Goal: Information Seeking & Learning: Learn about a topic

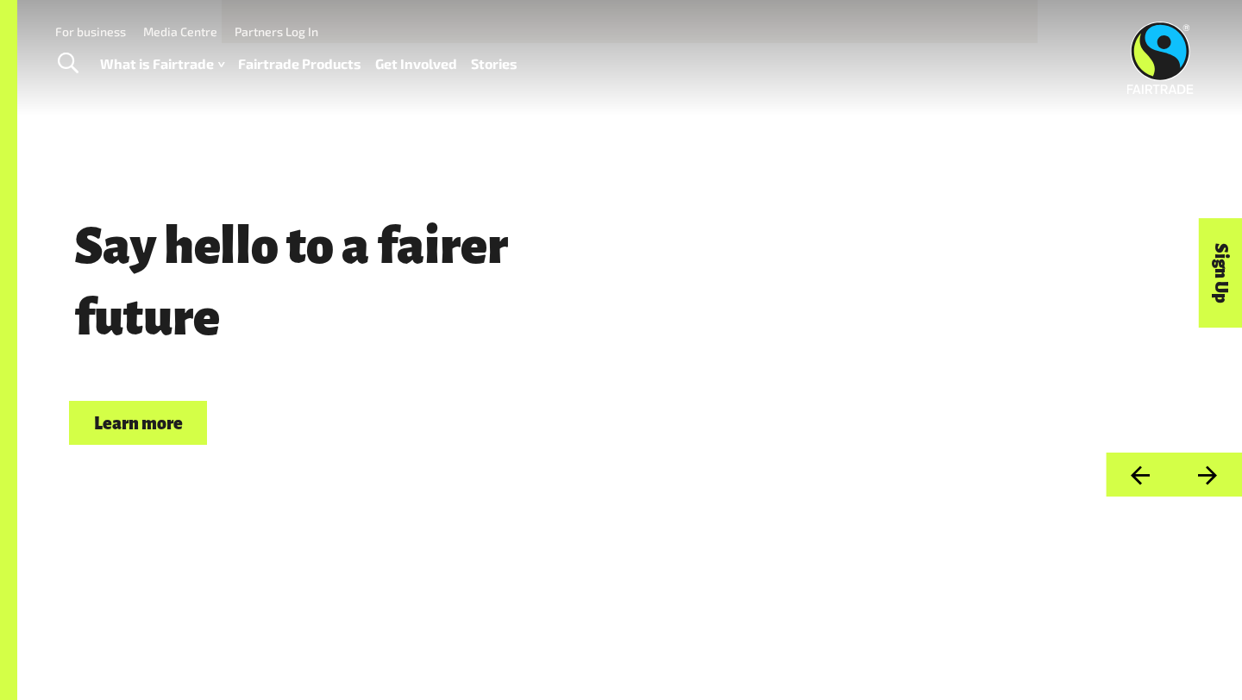
click at [1108, 149] on div "Say hello to a fairer future Choose Fairtrade Learn more" at bounding box center [629, 248] width 1225 height 497
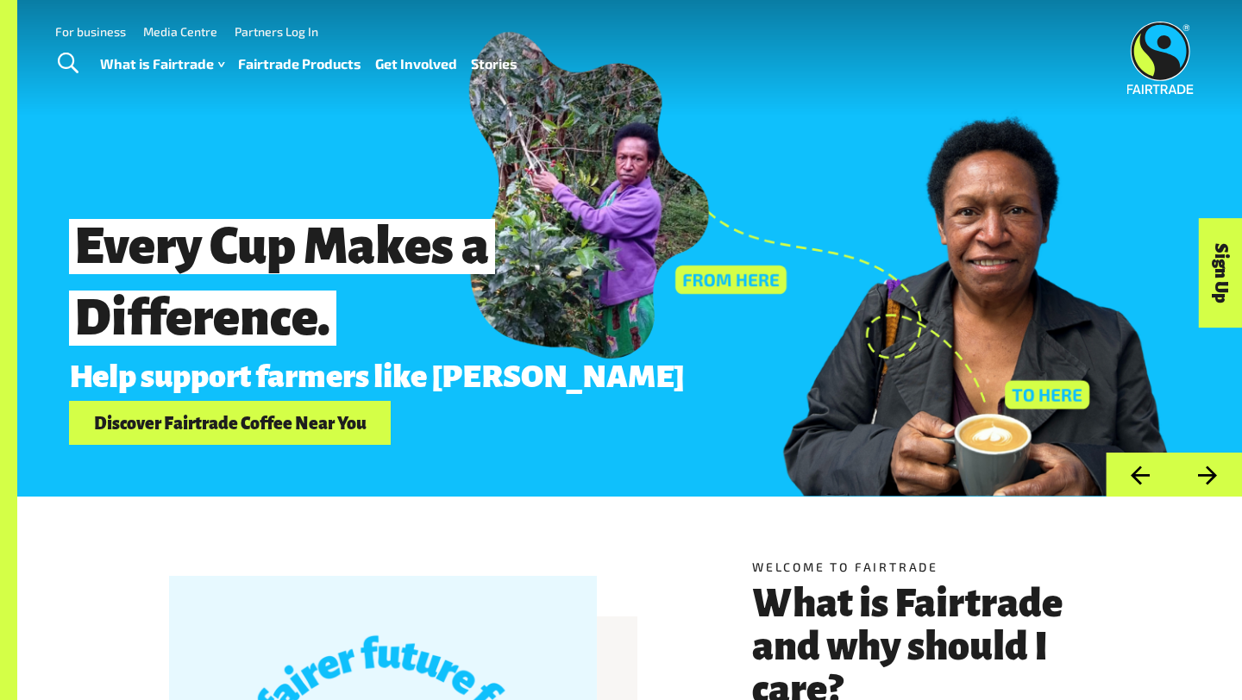
click at [1220, 484] on button "Next" at bounding box center [1208, 475] width 68 height 44
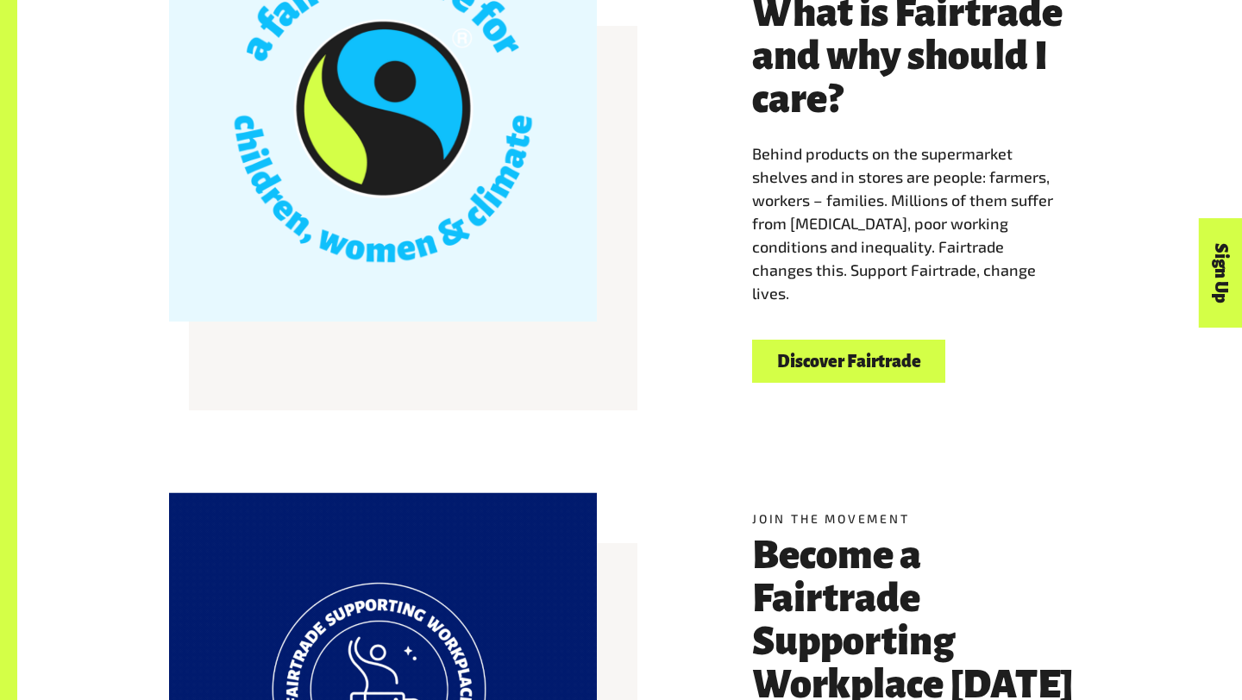
scroll to position [596, 0]
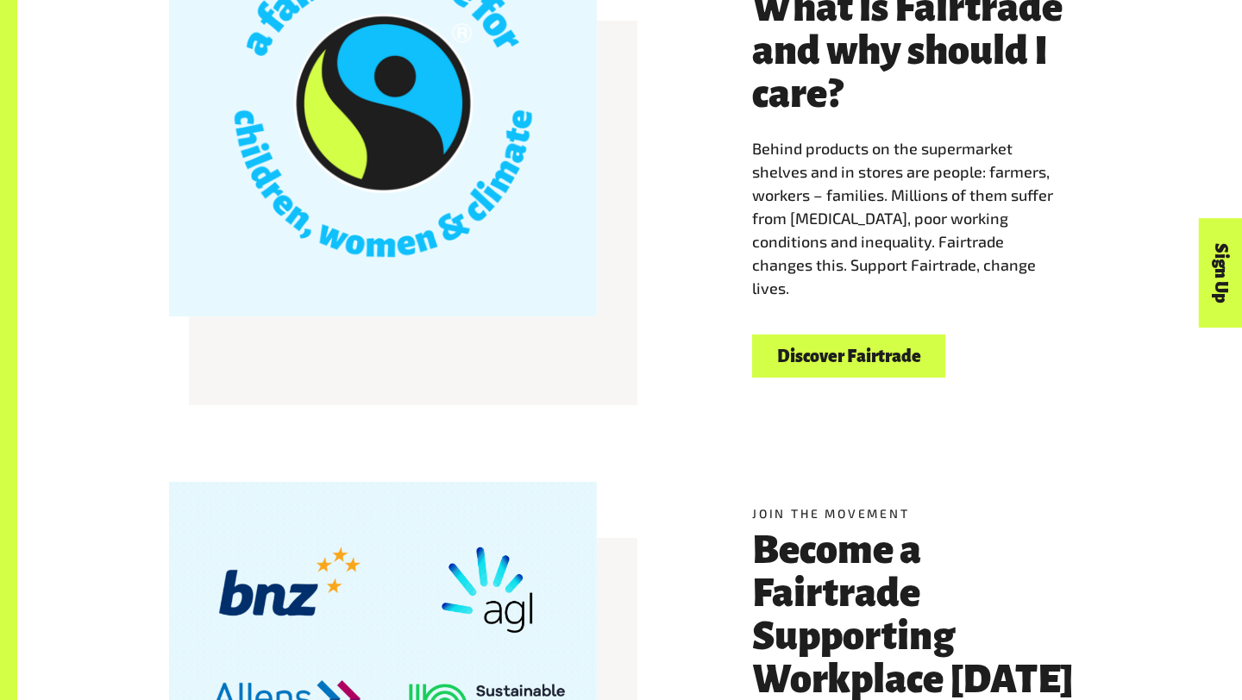
click at [833, 348] on link "Discover Fairtrade" at bounding box center [848, 357] width 193 height 44
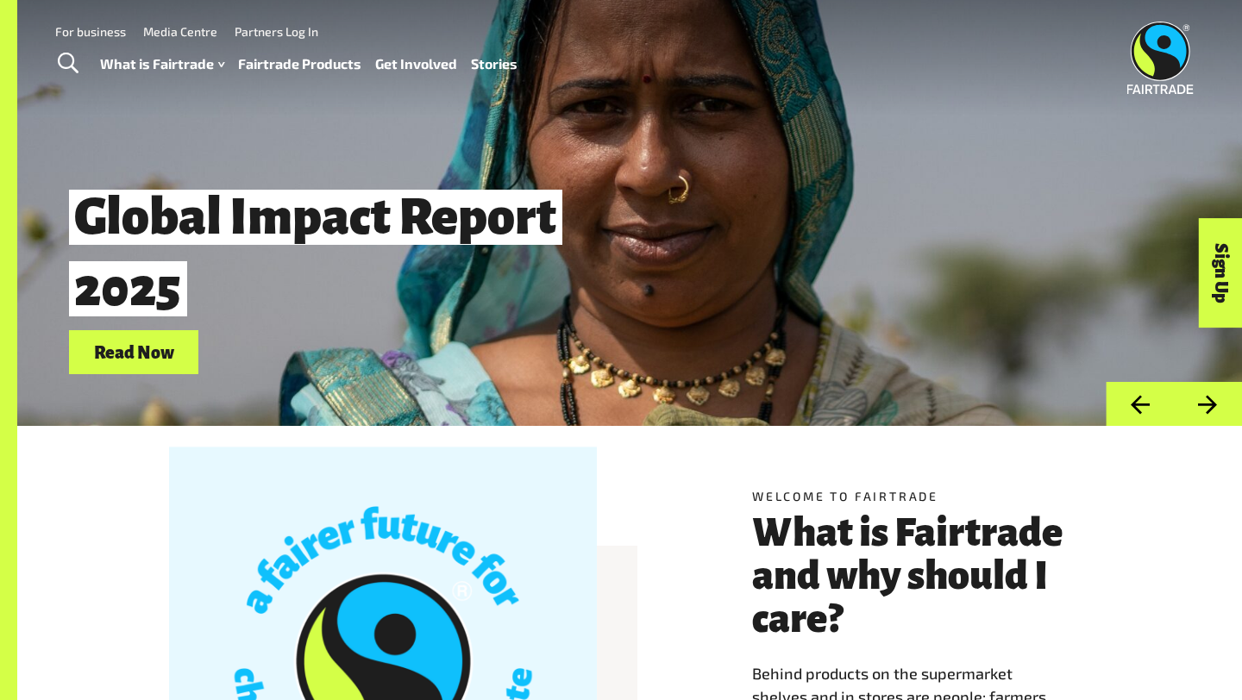
scroll to position [0, 0]
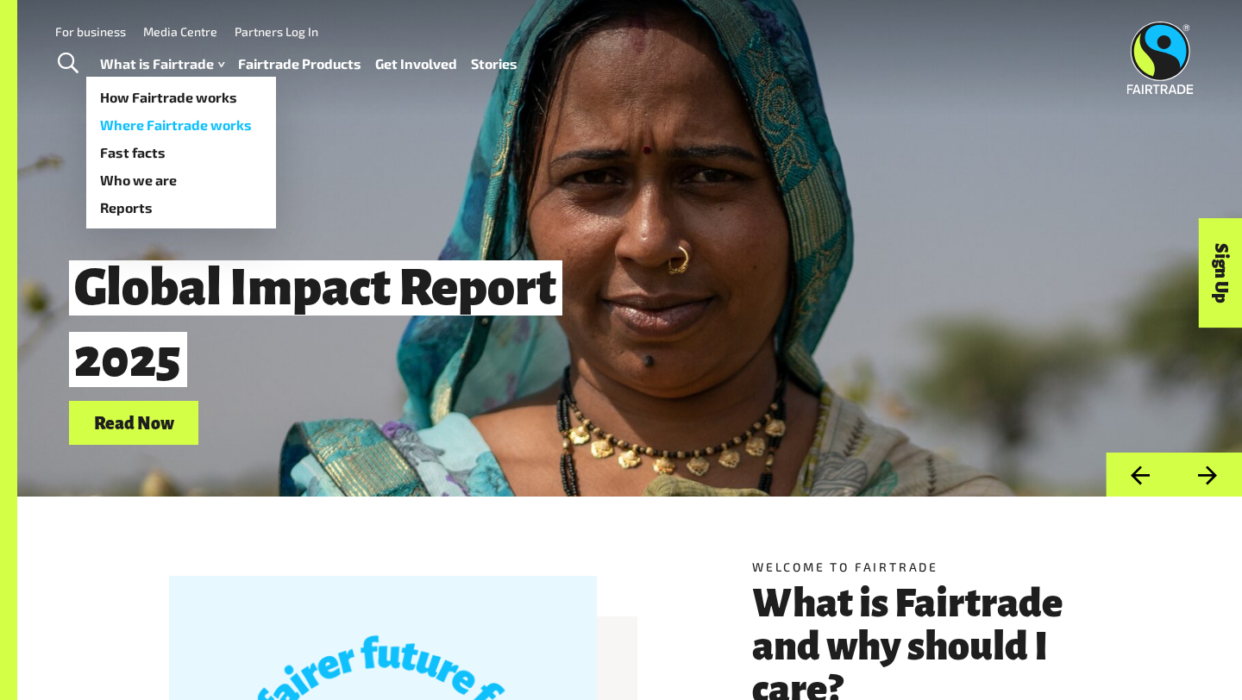
click at [146, 129] on link "Where Fairtrade works" at bounding box center [181, 125] width 190 height 28
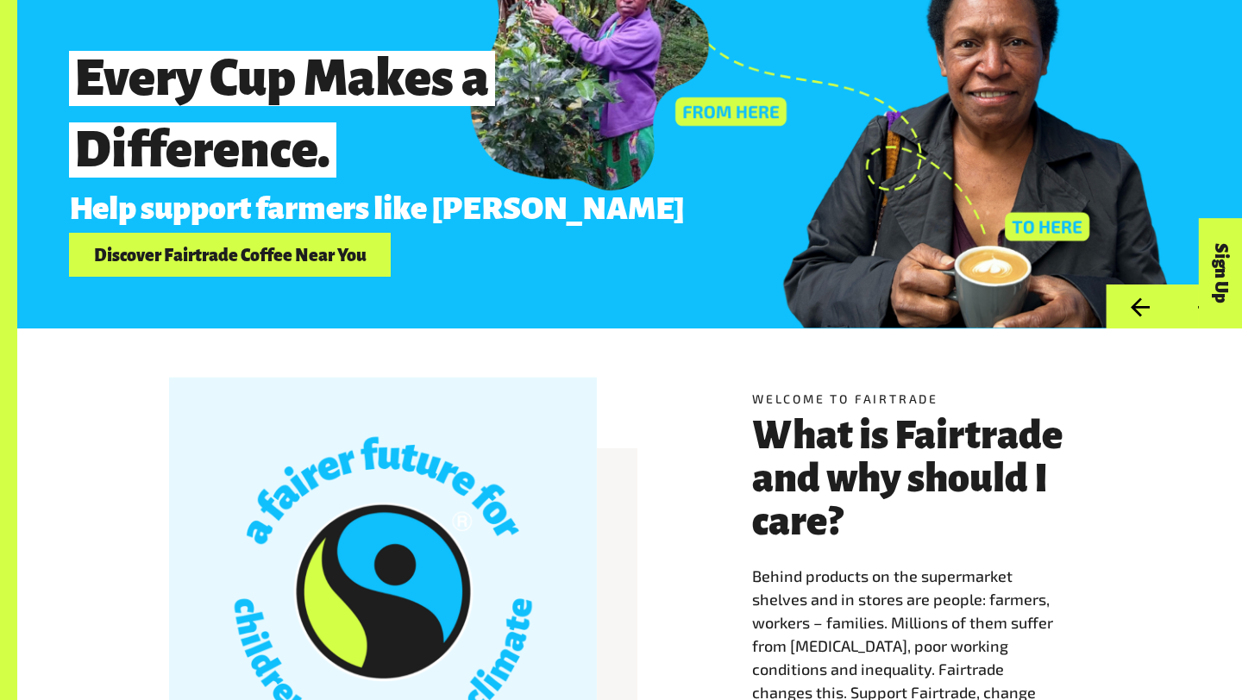
scroll to position [296, 0]
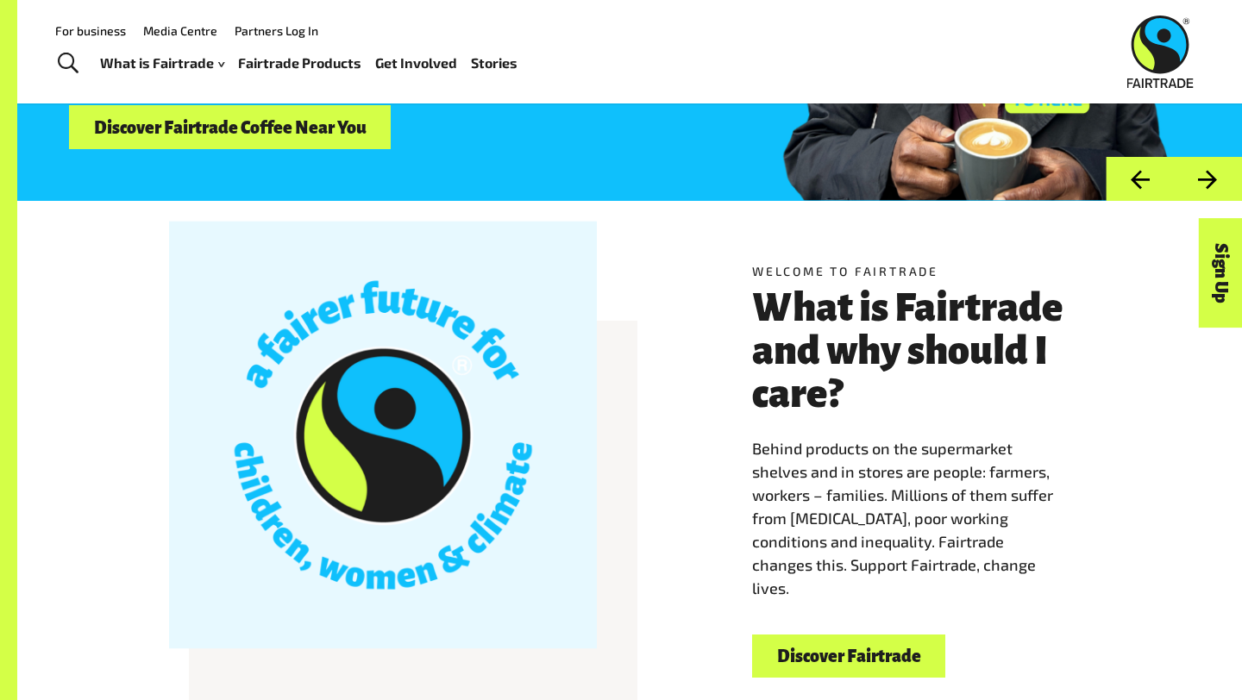
click at [1114, 174] on button "Previous" at bounding box center [1140, 179] width 68 height 44
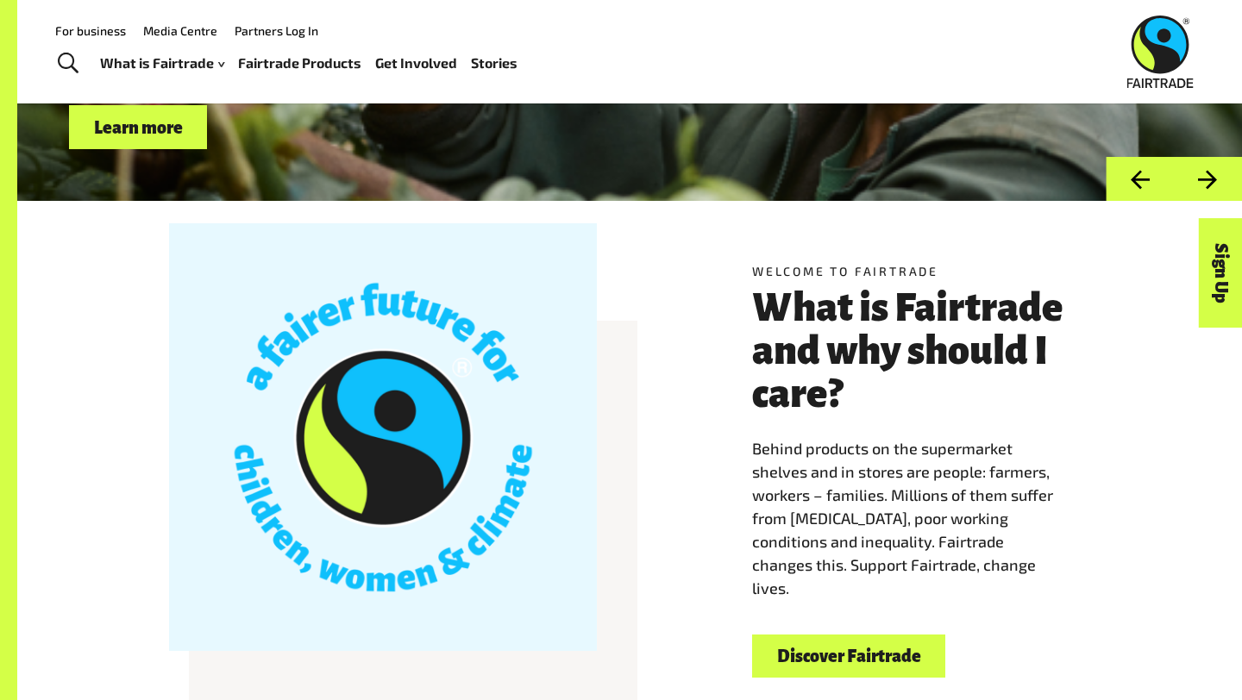
scroll to position [0, 0]
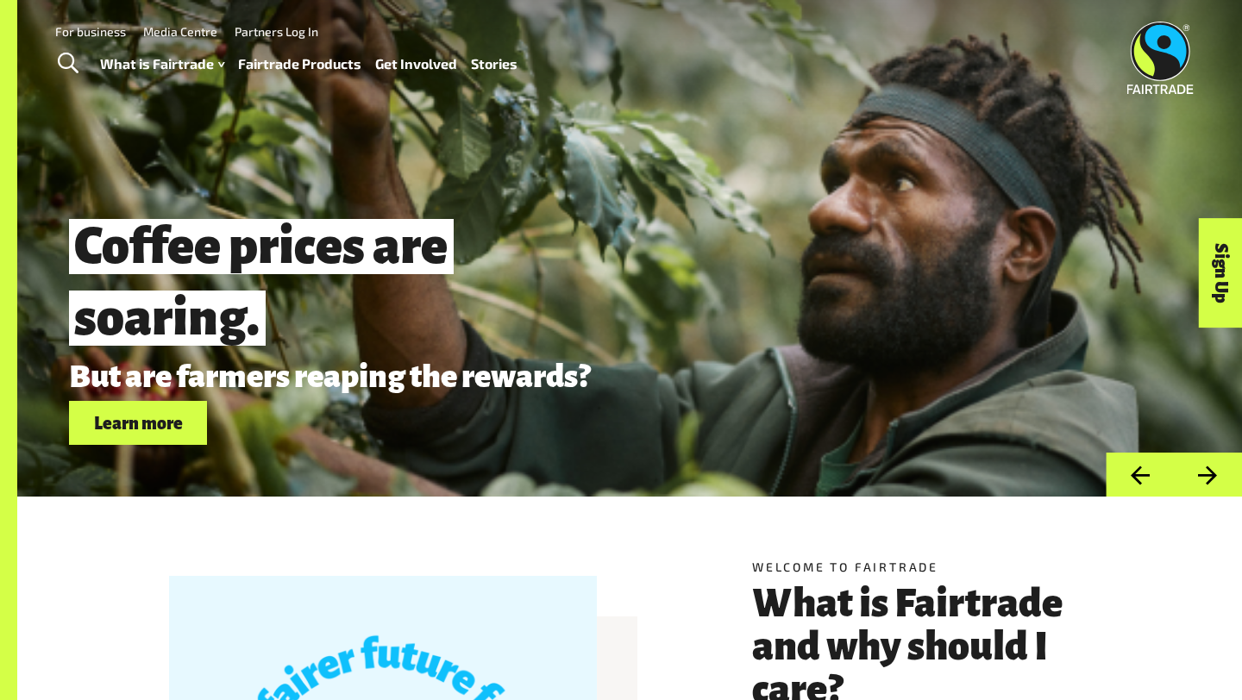
click at [1160, 44] on img at bounding box center [1160, 58] width 66 height 72
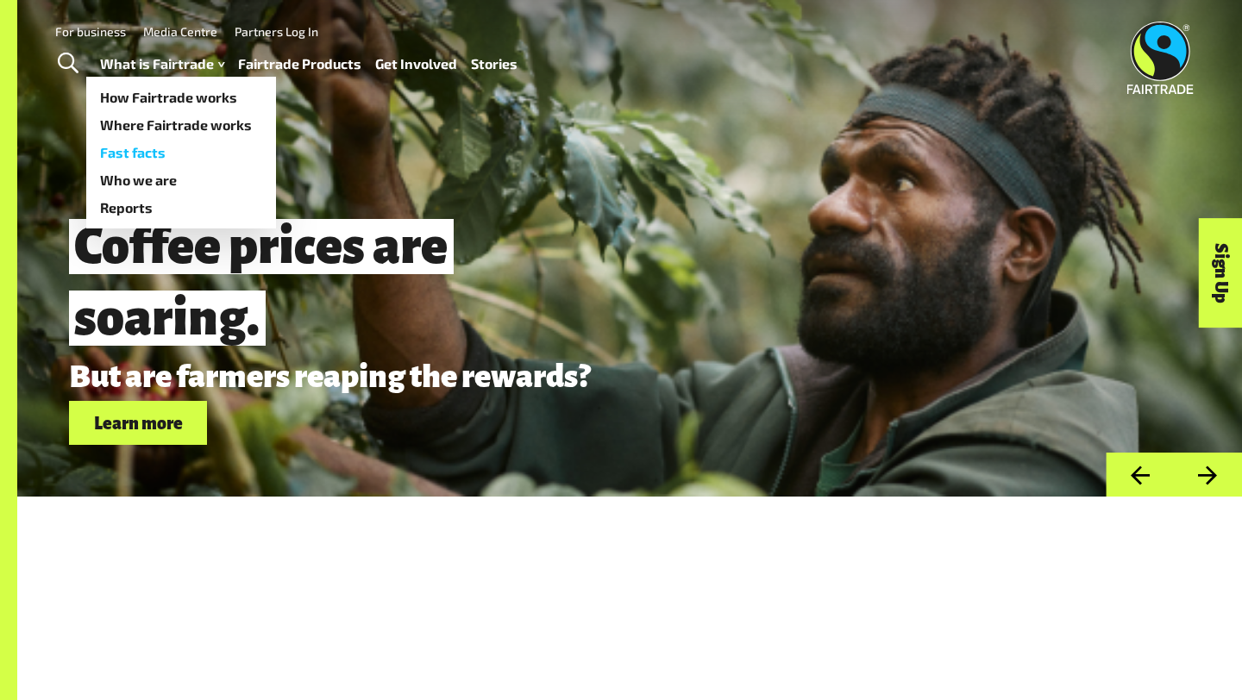
click at [154, 160] on link "Fast facts" at bounding box center [181, 153] width 190 height 28
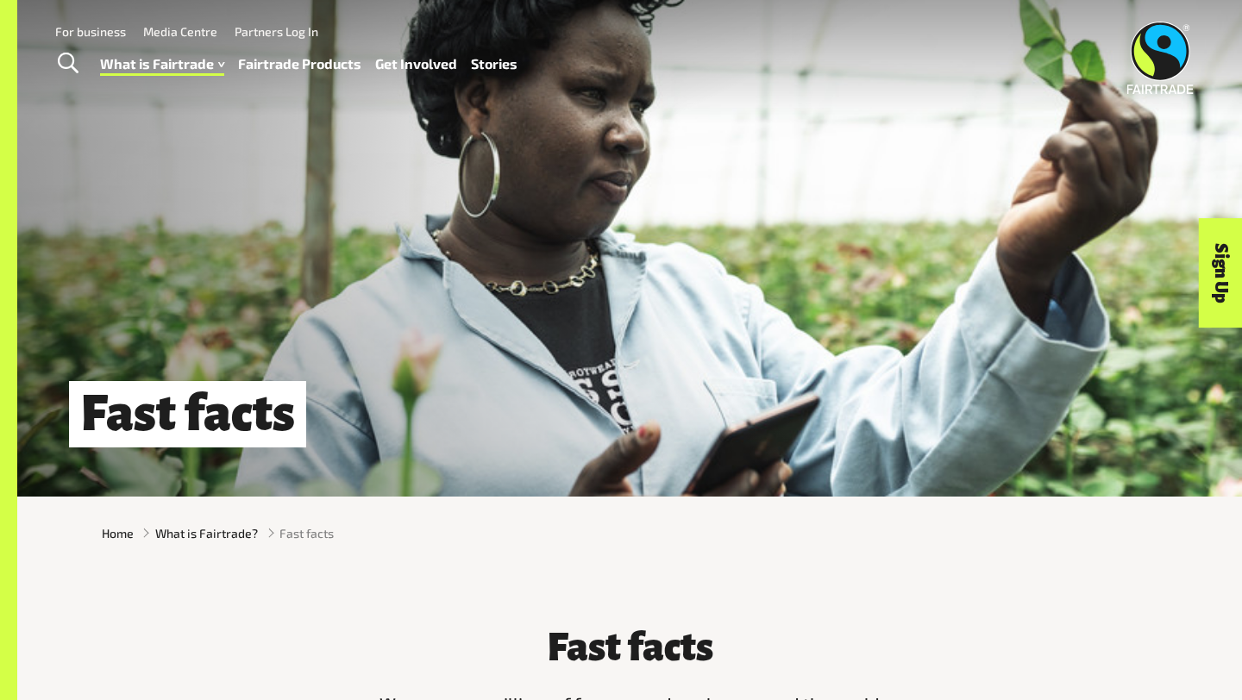
click at [497, 64] on link "Stories" at bounding box center [494, 64] width 47 height 25
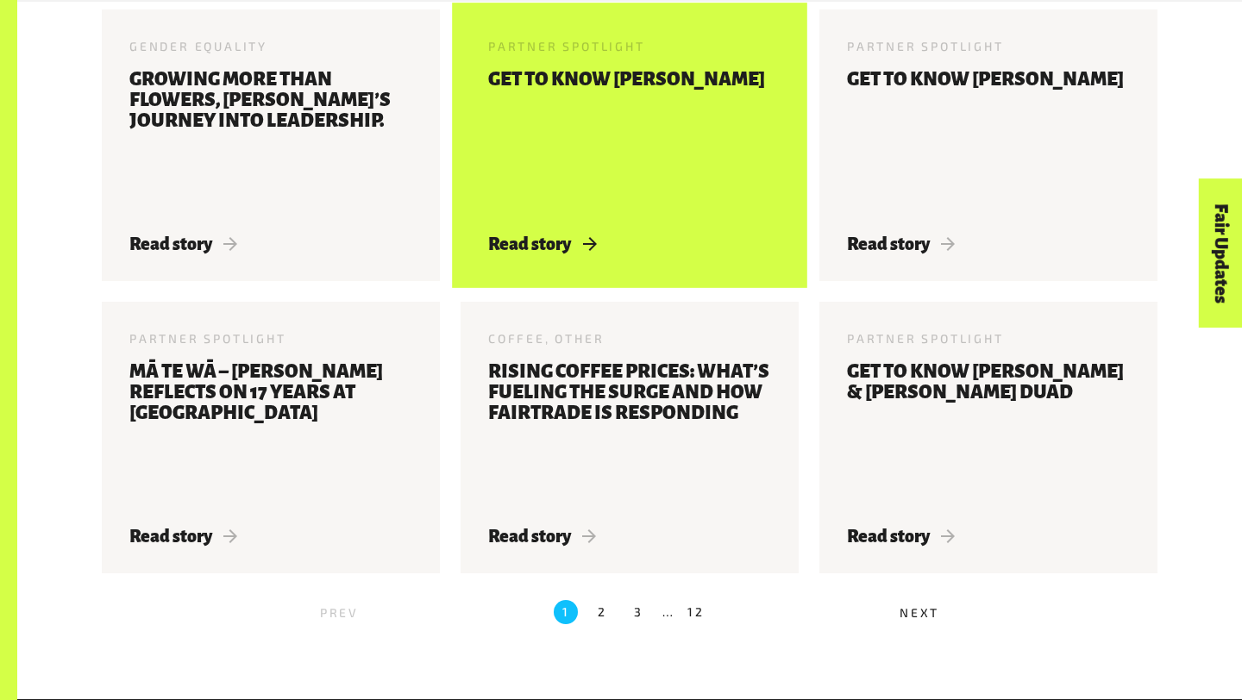
scroll to position [1764, 0]
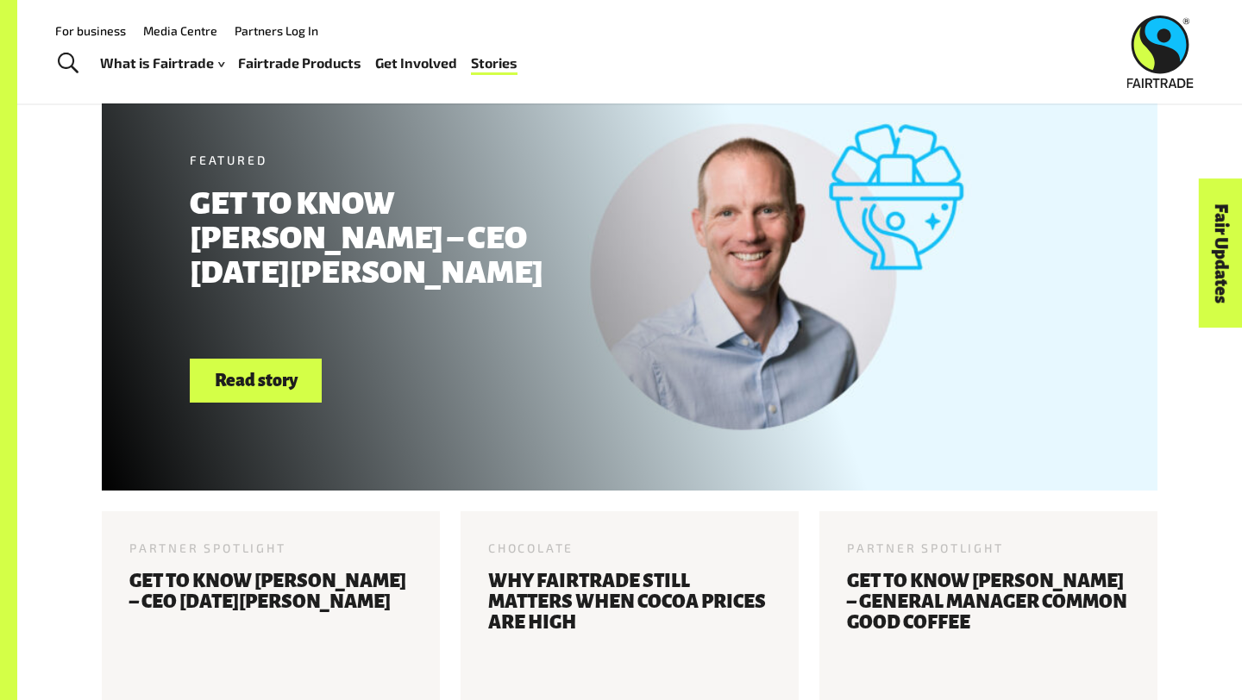
scroll to position [0, 0]
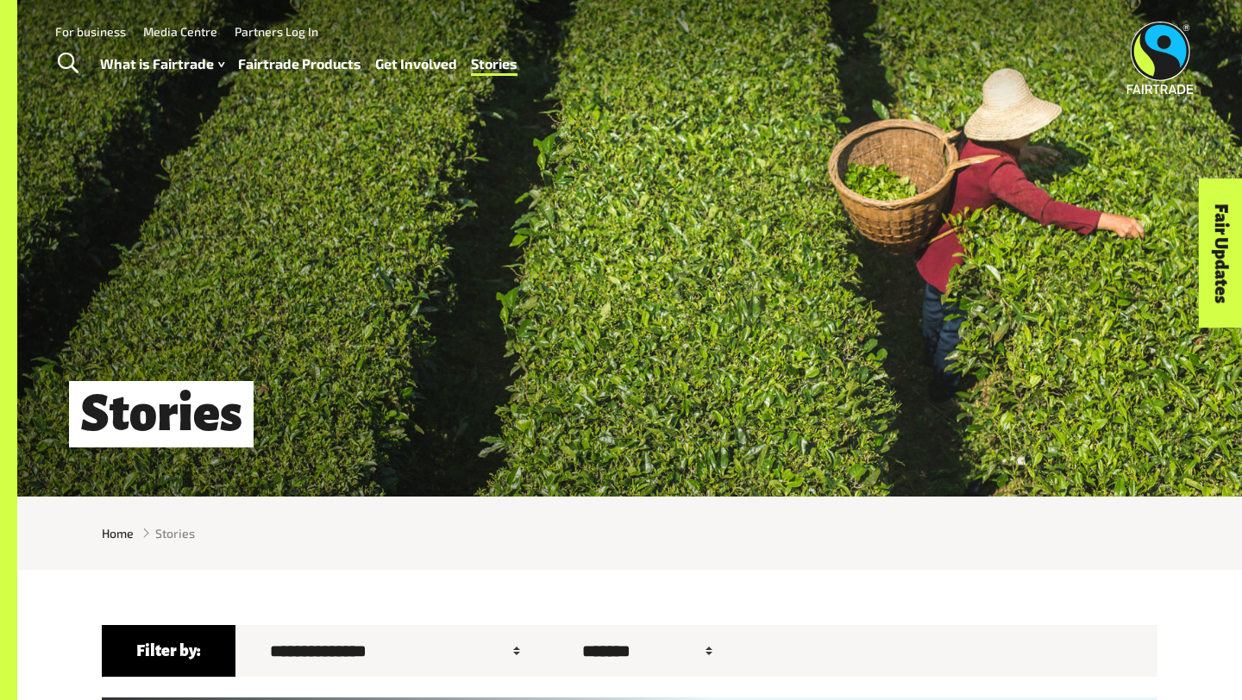
click at [1183, 43] on img at bounding box center [1160, 58] width 66 height 72
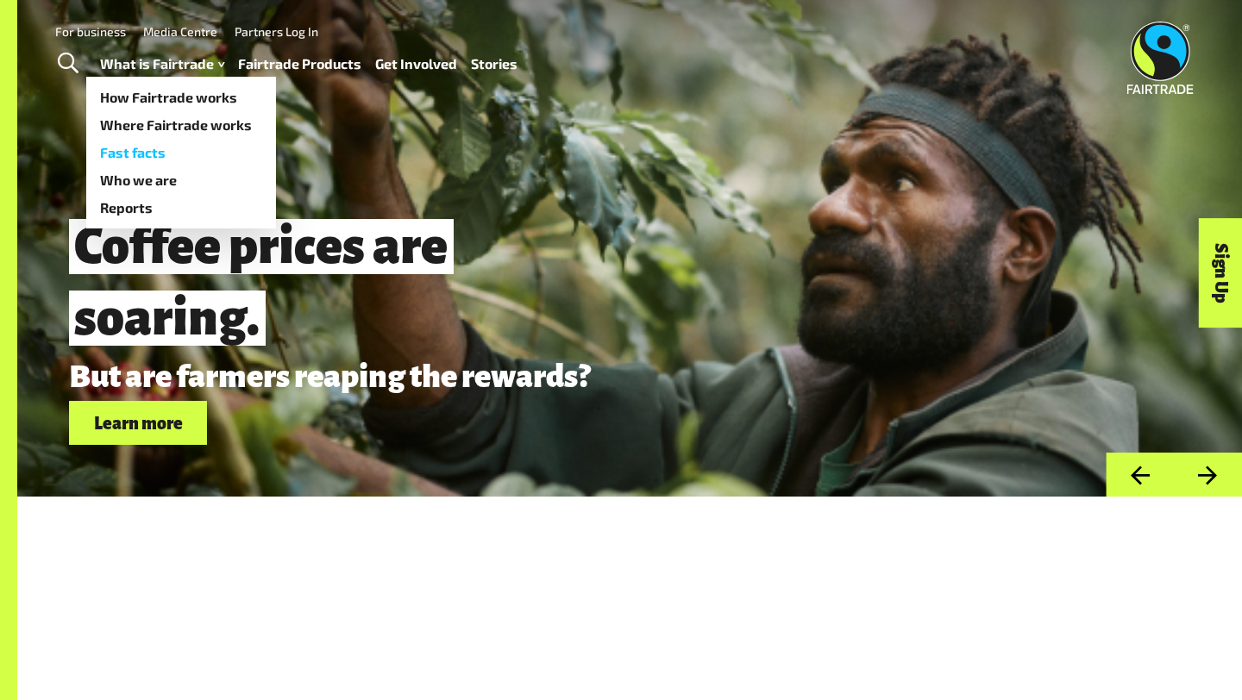
click at [146, 158] on link "Fast facts" at bounding box center [181, 153] width 190 height 28
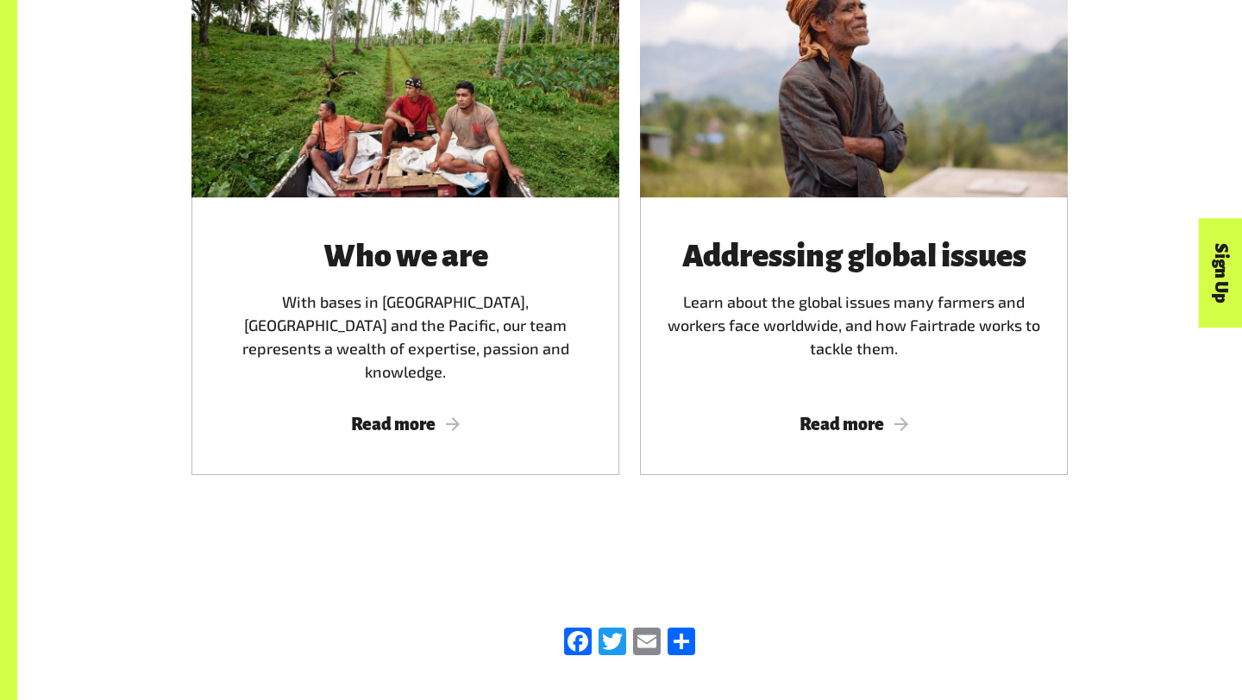
scroll to position [2683, 0]
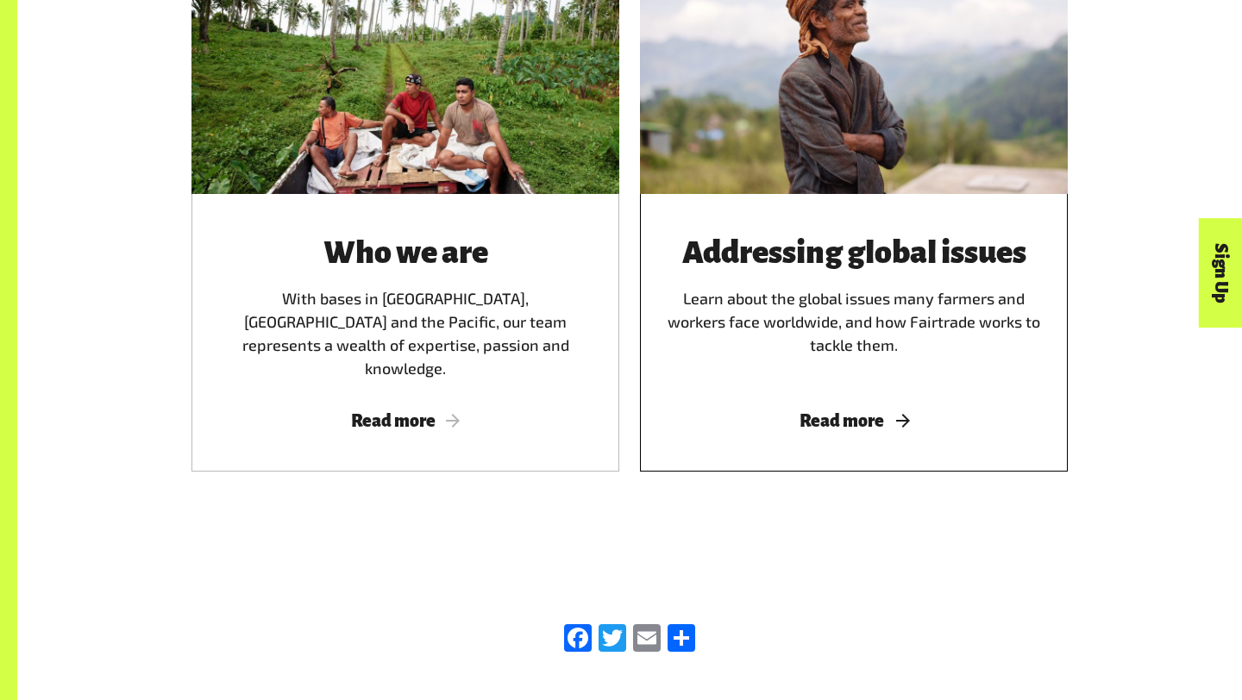
click at [838, 411] on span "Read more" at bounding box center [854, 420] width 386 height 19
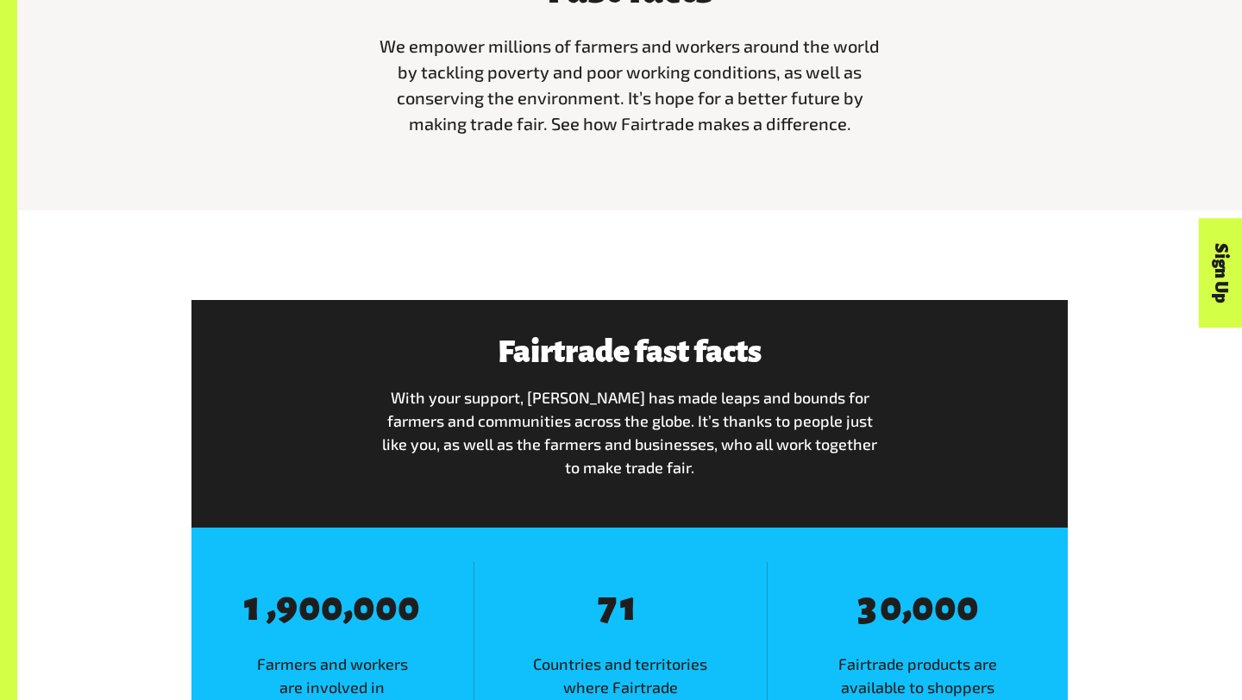
scroll to position [835, 0]
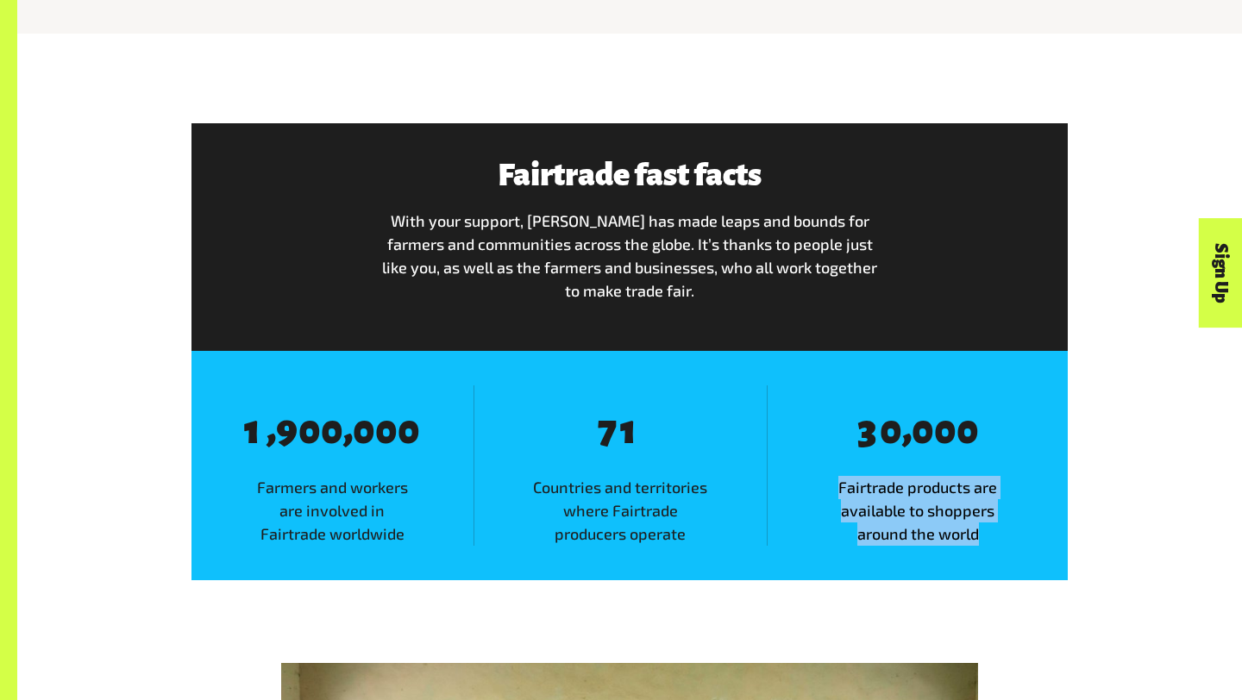
drag, startPoint x: 783, startPoint y: 473, endPoint x: 978, endPoint y: 533, distance: 204.1
click at [981, 533] on div "8 3 8 0 , 8 0 8 0 8 0 Fairtrade products are available to shoppers around the w…" at bounding box center [917, 466] width 301 height 160
click at [978, 533] on span "Fairtrade products are available to shoppers around the world" at bounding box center [918, 511] width 300 height 70
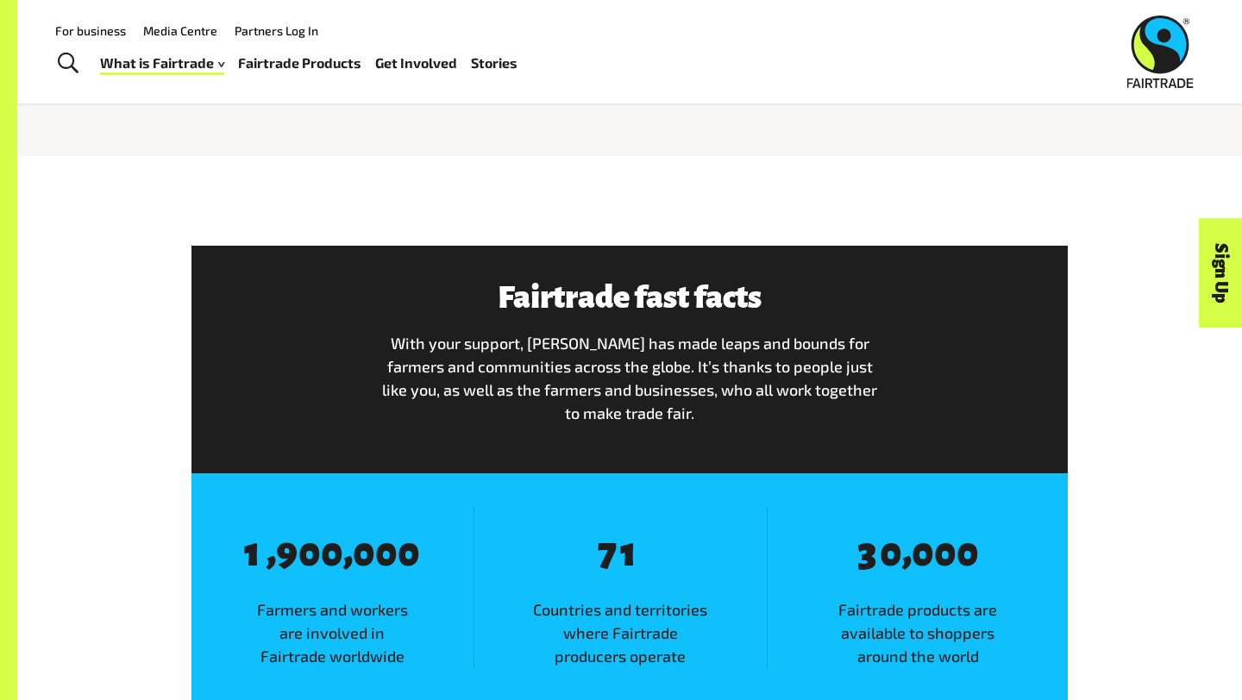
scroll to position [649, 0]
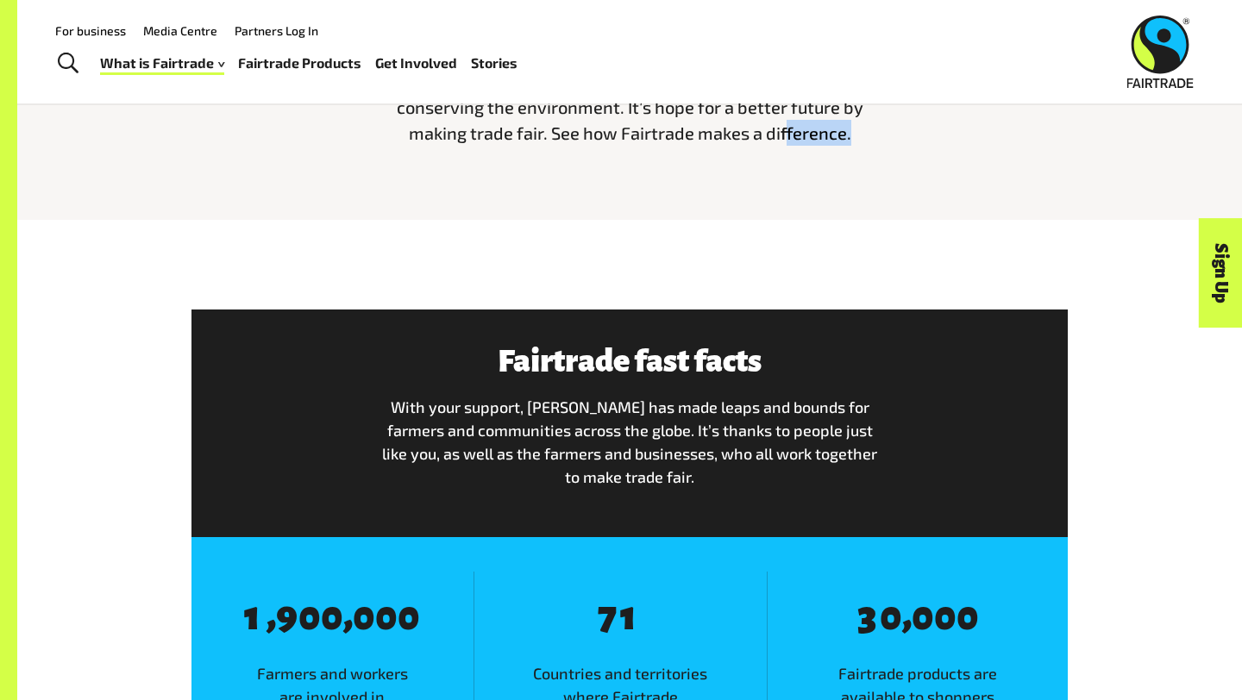
drag, startPoint x: 875, startPoint y: 125, endPoint x: 785, endPoint y: 130, distance: 89.9
click at [785, 130] on p "We empower millions of farmers and workers around the world by tackling poverty…" at bounding box center [630, 94] width 518 height 104
click at [787, 141] on span "We empower millions of farmers and workers around the world by tackling poverty…" at bounding box center [630, 94] width 500 height 98
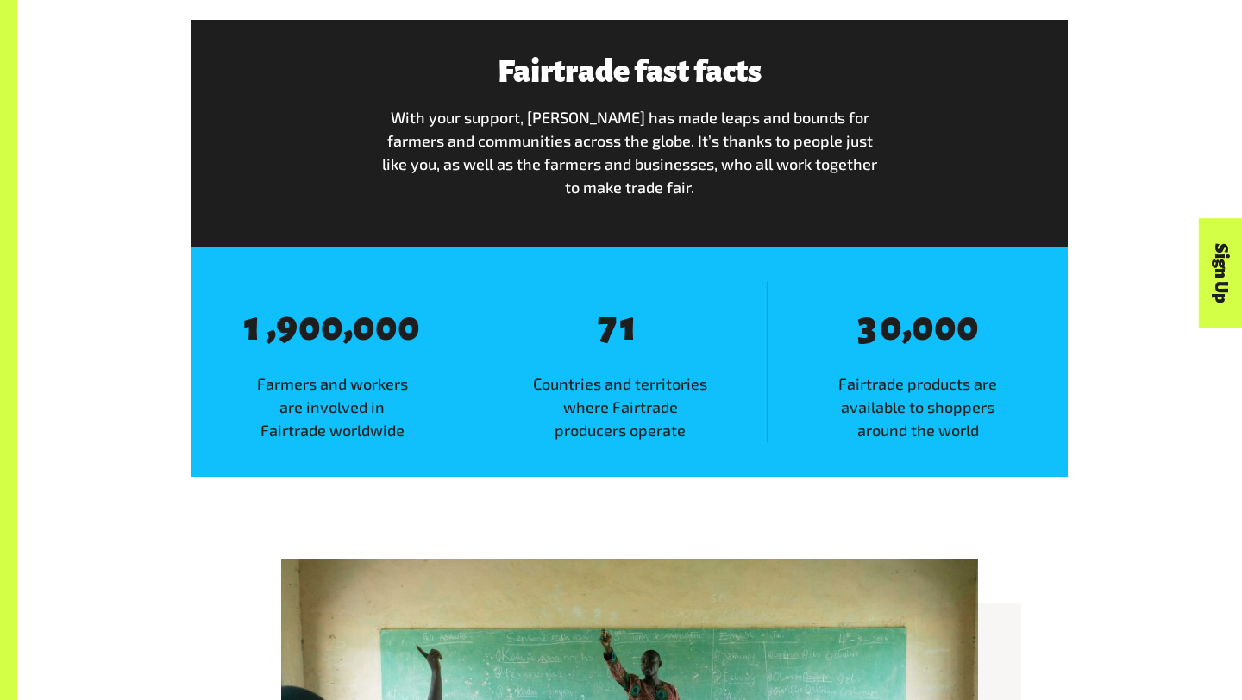
scroll to position [938, 0]
